Goal: Information Seeking & Learning: Learn about a topic

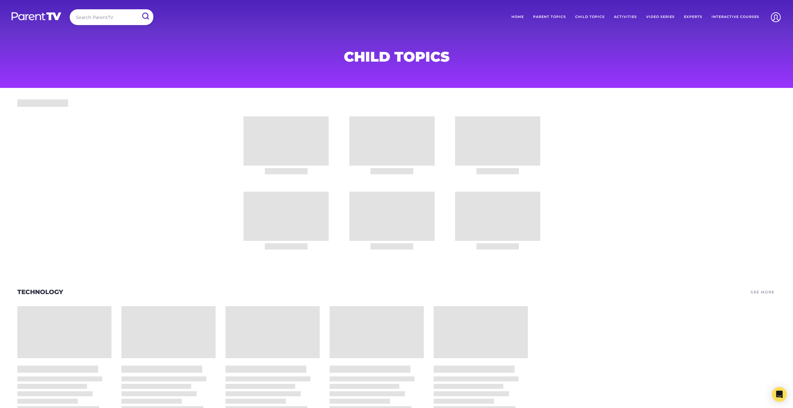
click at [114, 15] on input "search" at bounding box center [112, 17] width 84 height 16
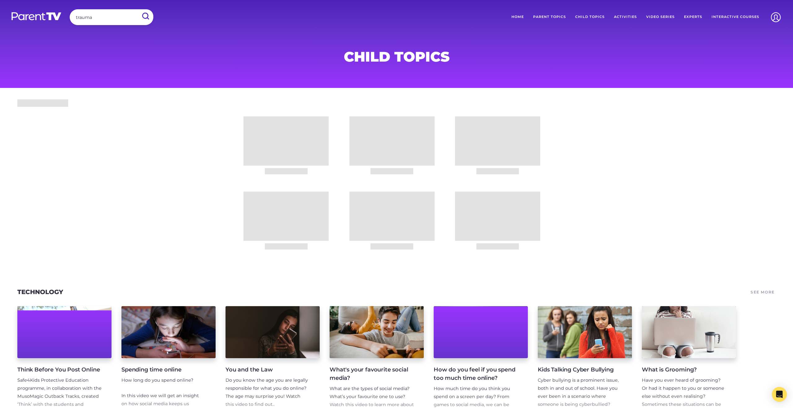
type input "trauma"
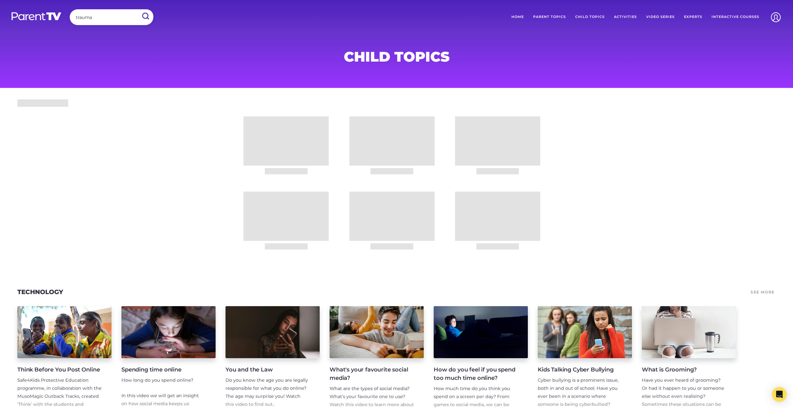
click at [137, 9] on input "submit" at bounding box center [145, 16] width 16 height 14
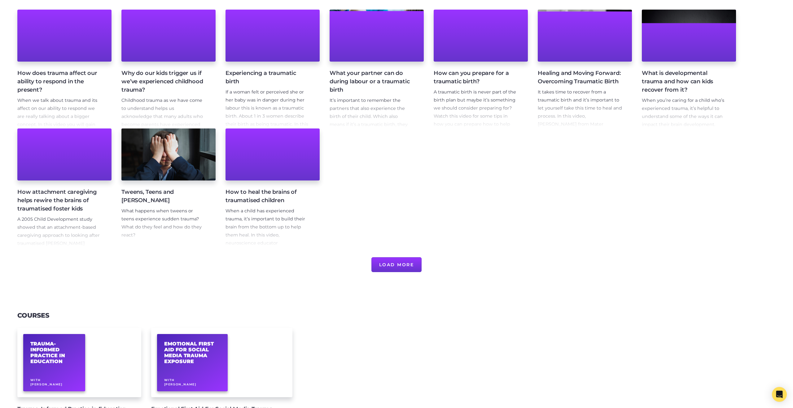
scroll to position [32, 0]
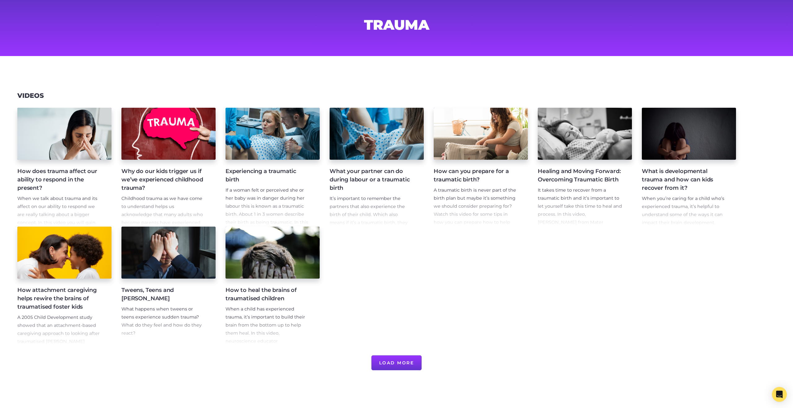
drag, startPoint x: 406, startPoint y: 363, endPoint x: 411, endPoint y: 359, distance: 6.0
click at [406, 363] on button "Load More" at bounding box center [397, 363] width 51 height 15
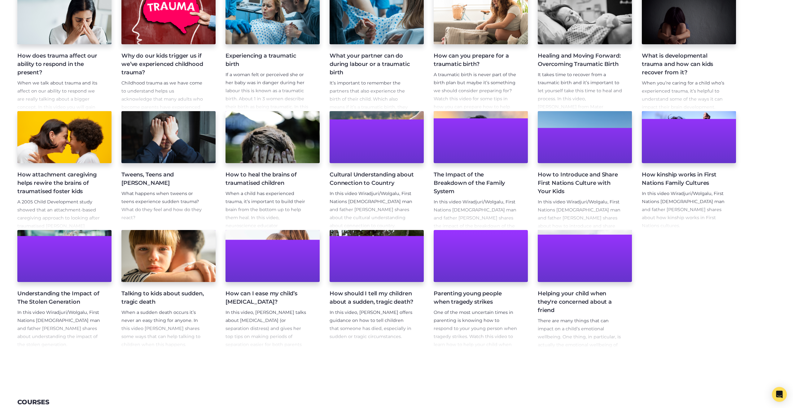
scroll to position [0, 0]
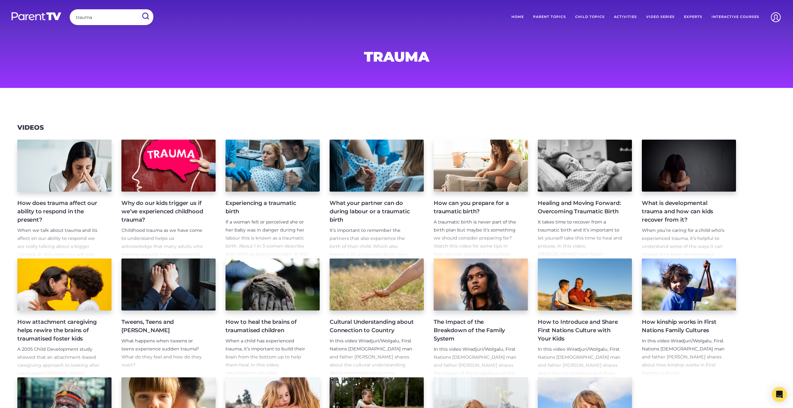
click at [135, 323] on h4 "Tweens, Teens and [PERSON_NAME]" at bounding box center [163, 326] width 84 height 17
